Goal: Task Accomplishment & Management: Manage account settings

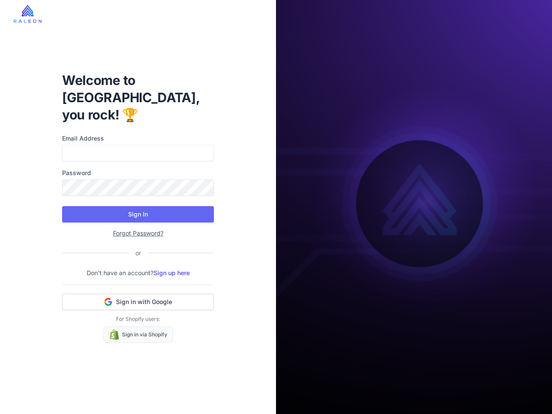
click at [138, 206] on button "Sign In" at bounding box center [138, 214] width 152 height 16
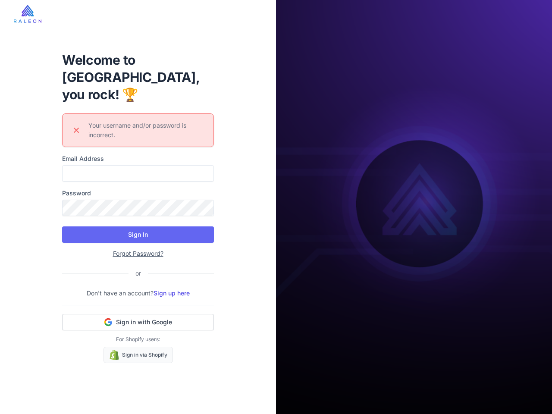
click at [138, 293] on div "Welcome to [GEOGRAPHIC_DATA], you rock! 🏆 Error icon Your username and/or passw…" at bounding box center [137, 206] width 165 height 339
